Goal: Connect with others: Connect with other users

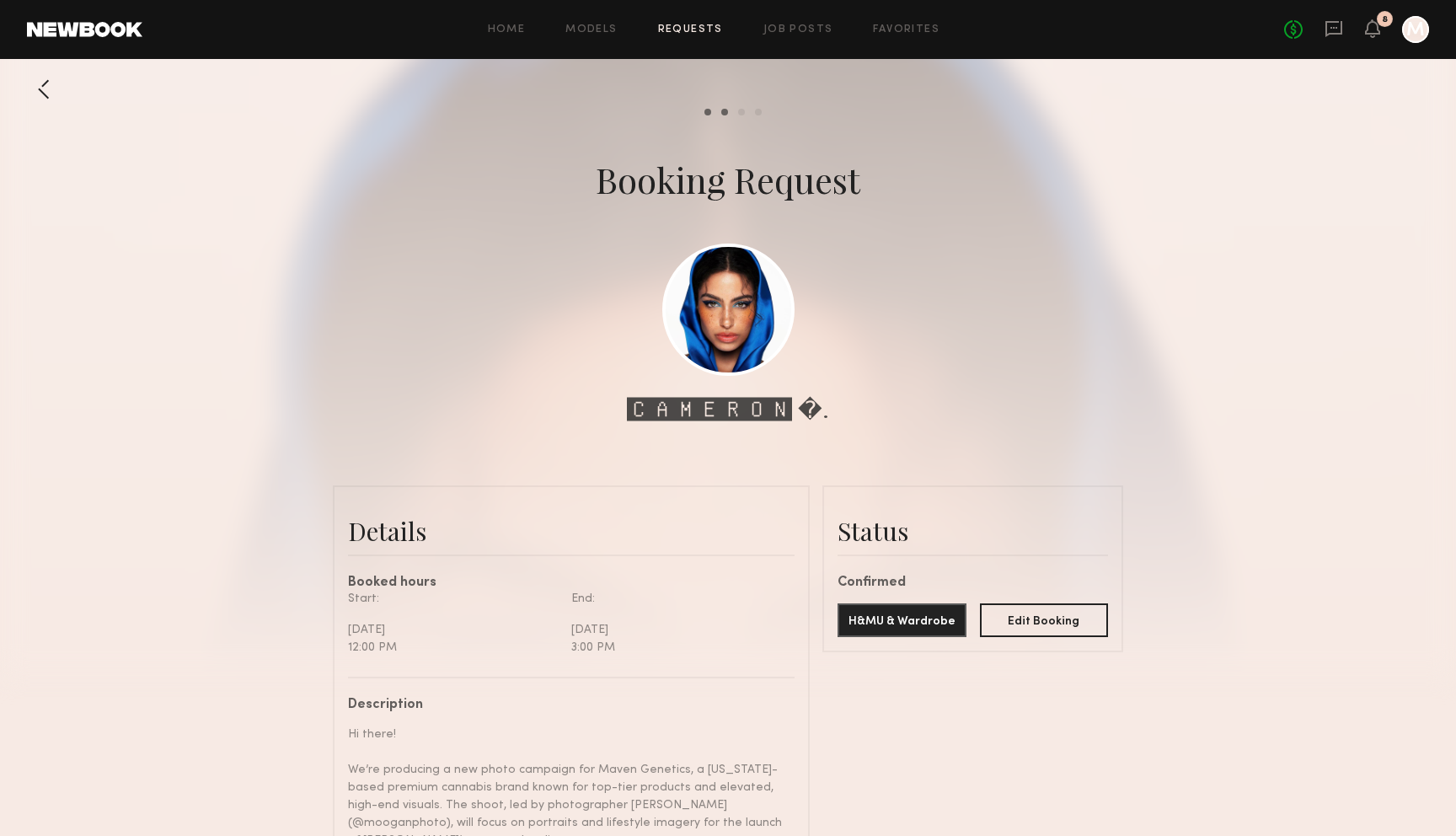
scroll to position [1456, 0]
click at [1422, 28] on div at bounding box center [1416, 30] width 27 height 27
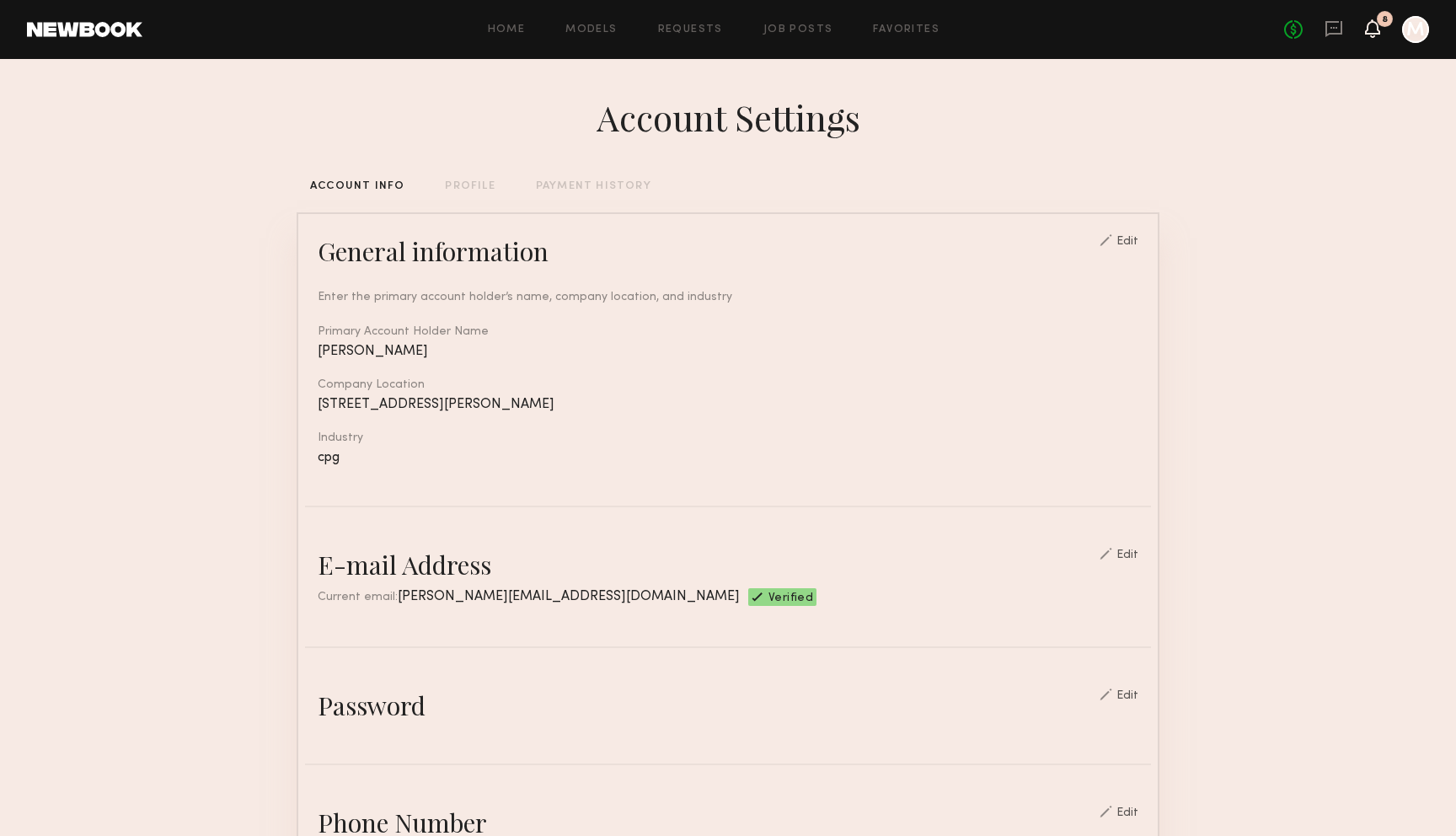
click at [1377, 30] on icon at bounding box center [1373, 27] width 14 height 12
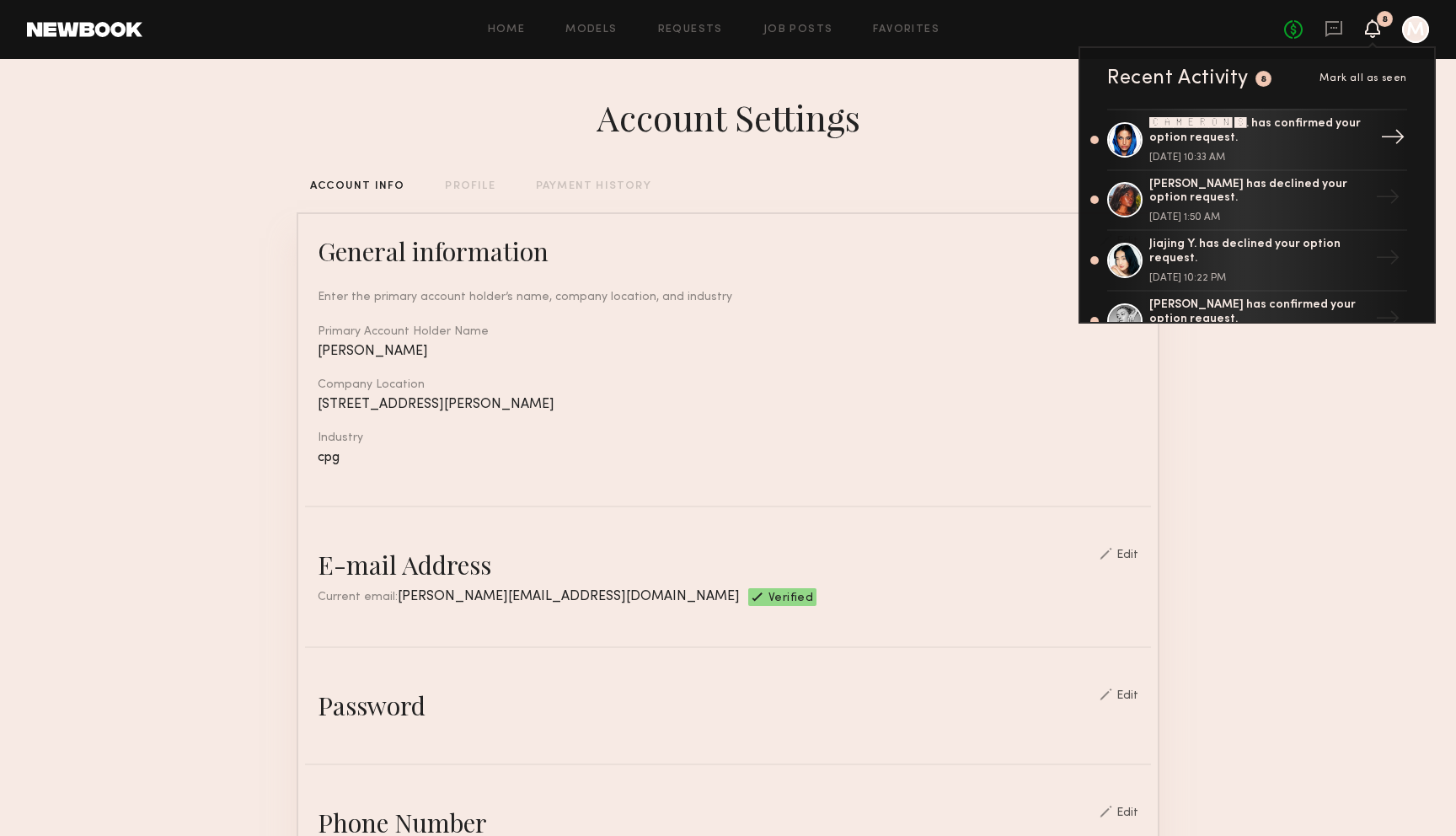
click at [1247, 130] on div "🅲🅰🅼🅴🆁🅾🅽 🆂. has confirmed your option request." at bounding box center [1259, 132] width 219 height 29
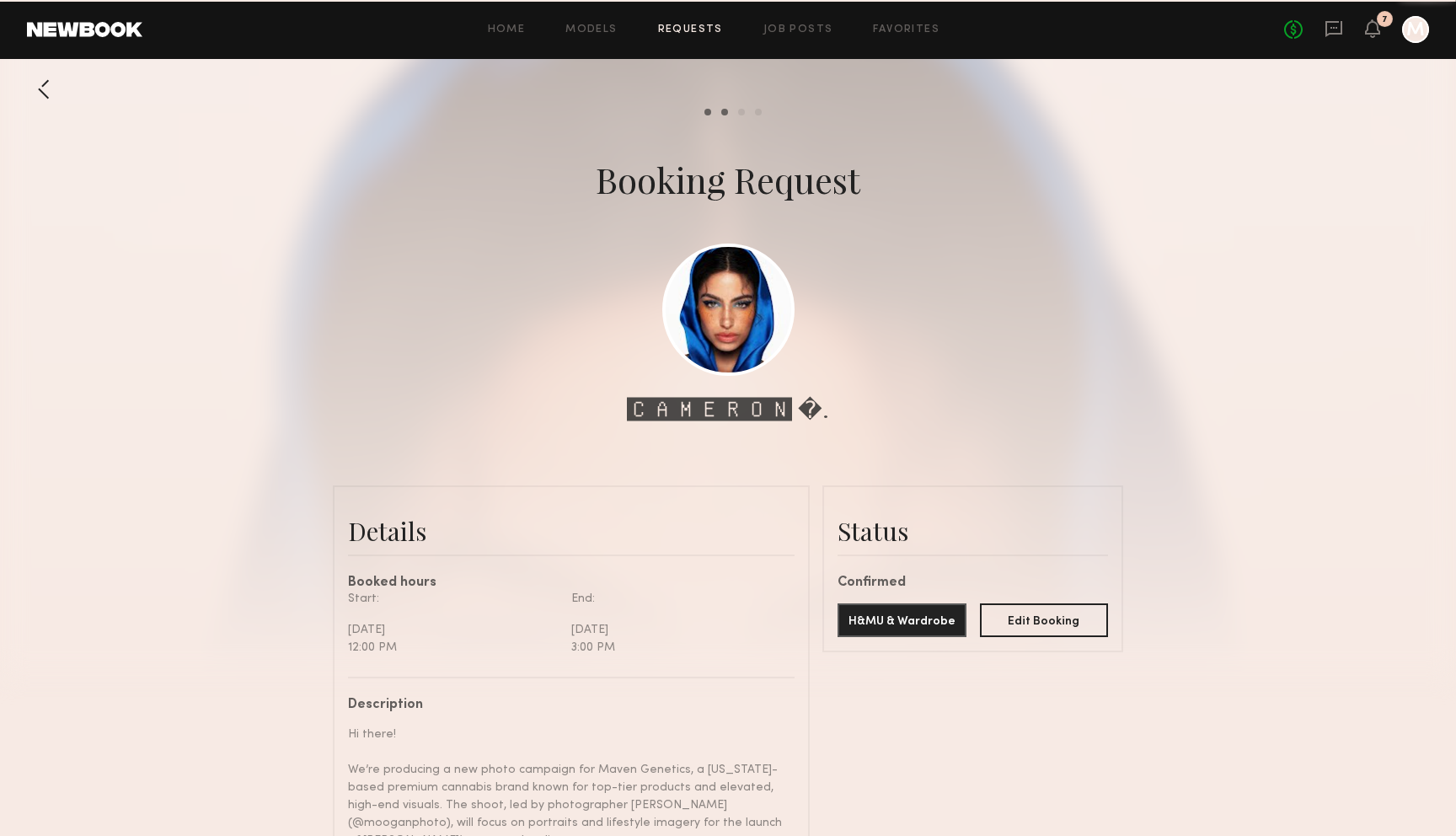
scroll to position [1441, 0]
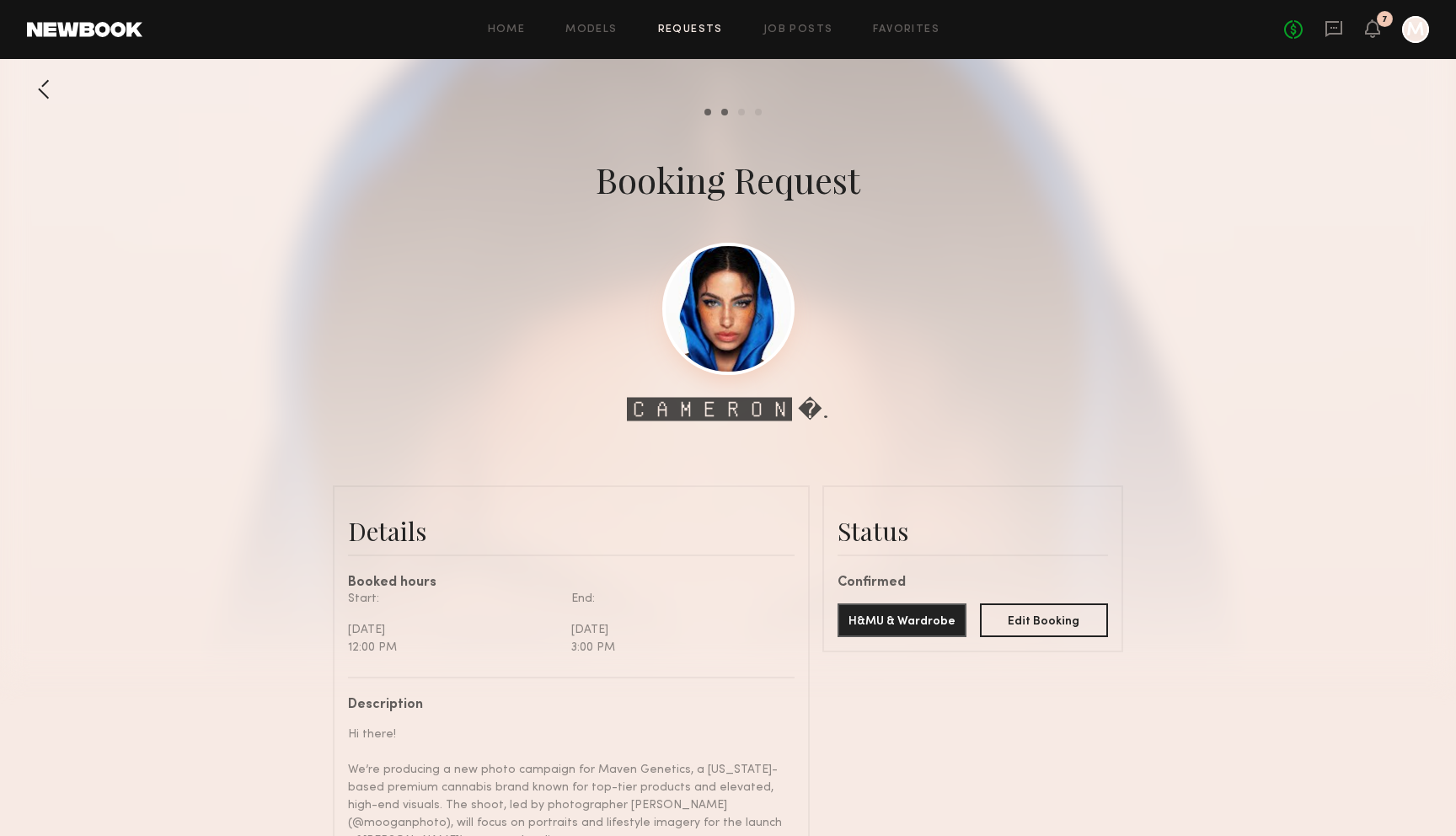
click at [718, 308] on link at bounding box center [728, 309] width 133 height 133
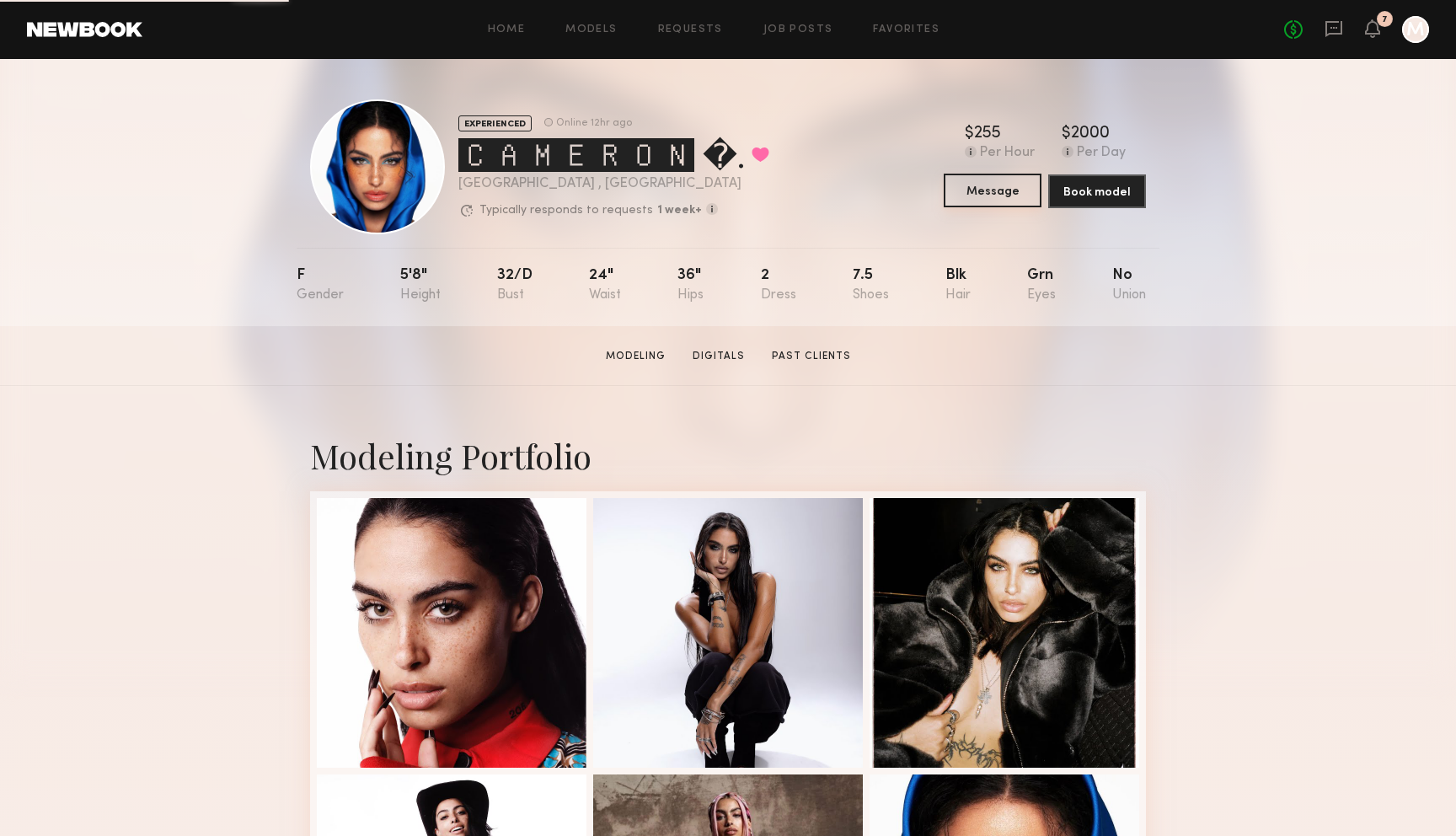
click at [1006, 190] on button "Message" at bounding box center [993, 190] width 97 height 33
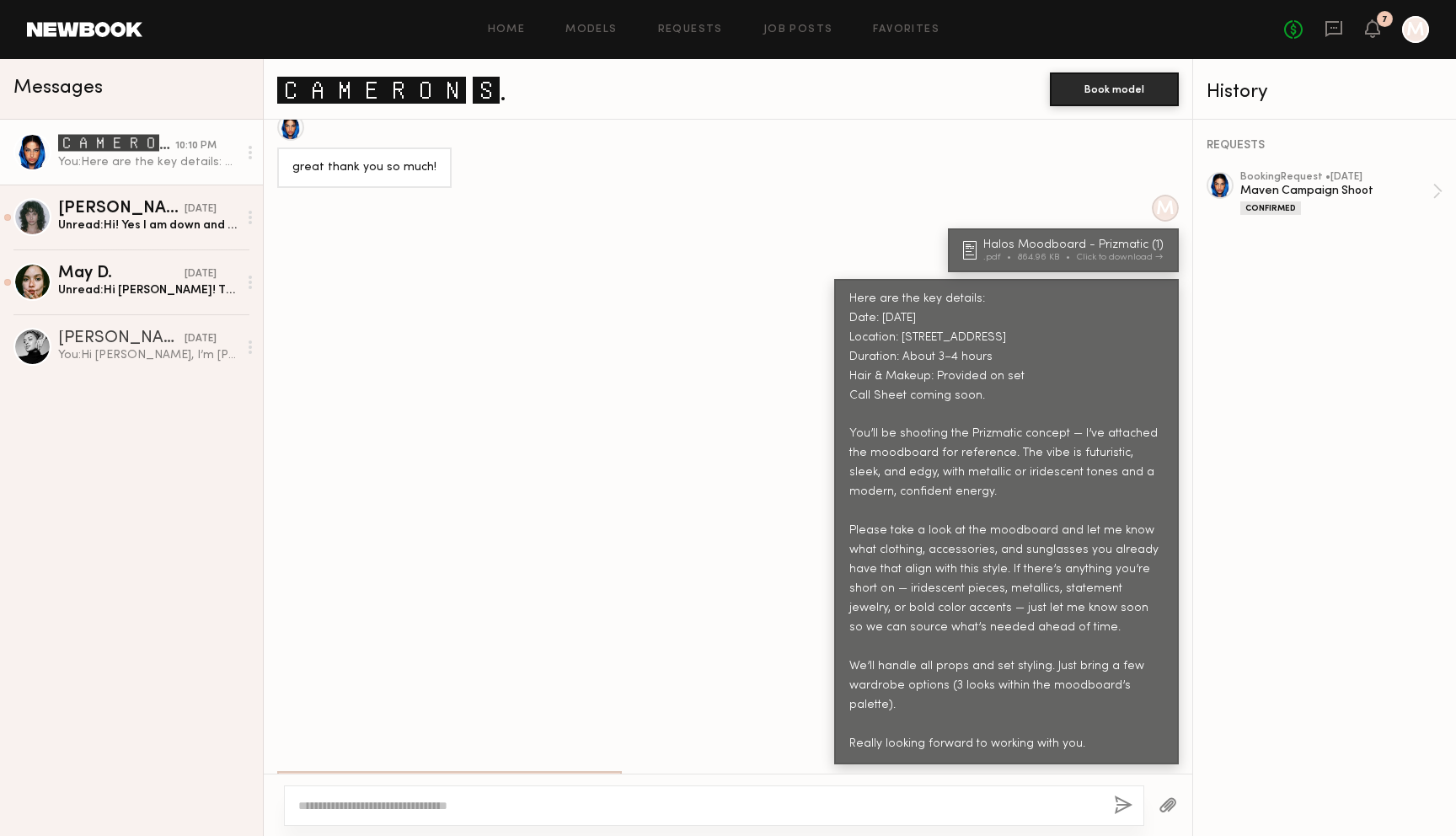
scroll to position [964, 0]
